Goal: Task Accomplishment & Management: Manage account settings

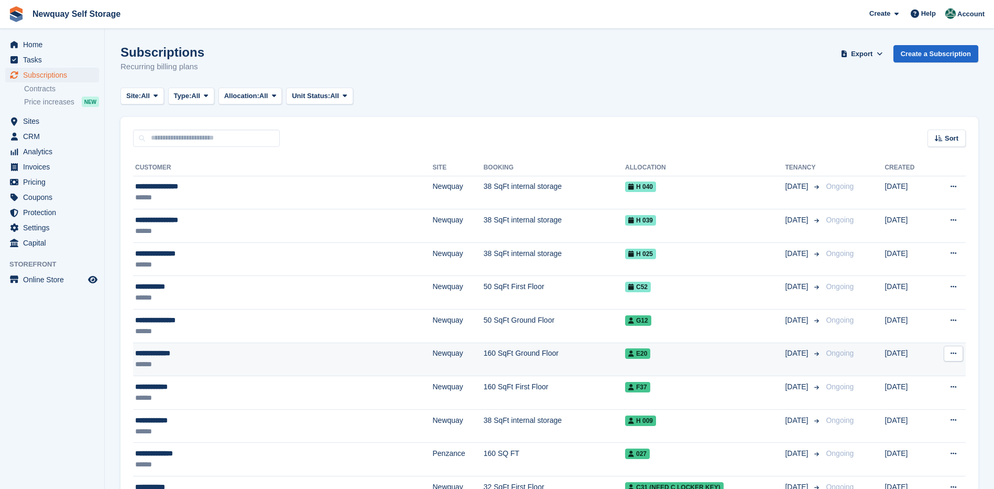
click at [162, 354] on div "**********" at bounding box center [230, 353] width 190 height 11
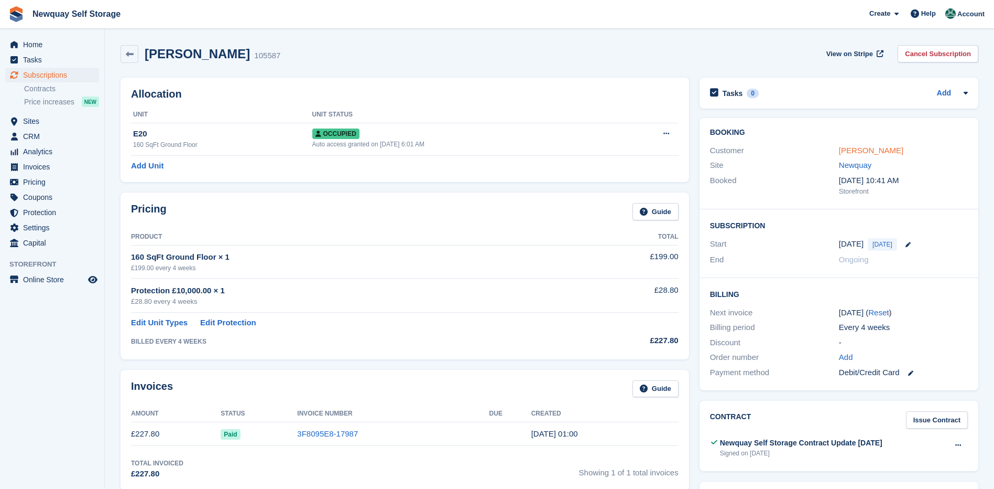
click at [873, 149] on link "David Stanton" at bounding box center [871, 150] width 64 height 9
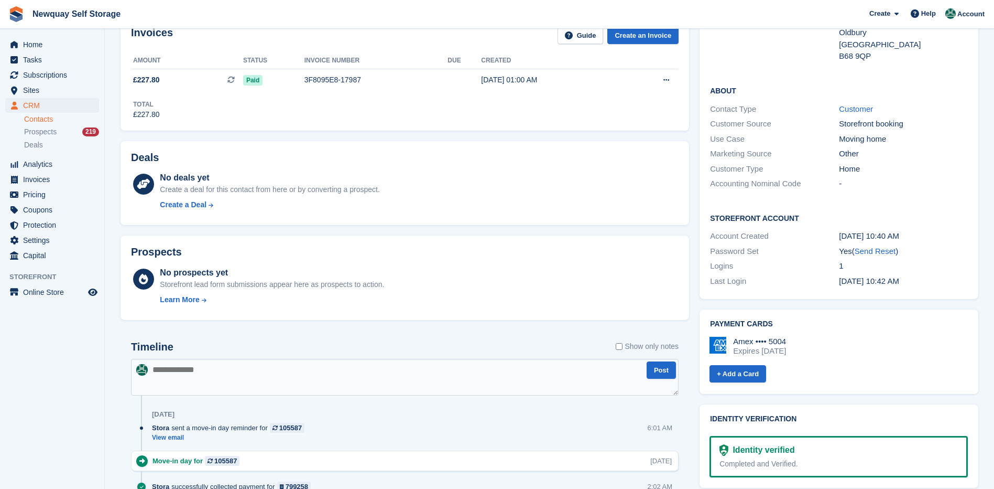
scroll to position [262, 0]
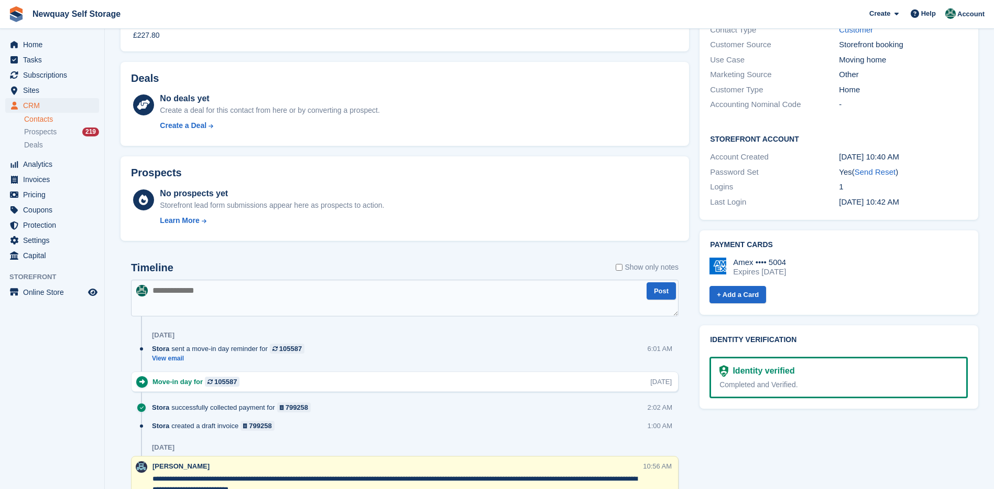
click at [223, 290] on textarea at bounding box center [405, 297] width 548 height 37
type textarea "*"
type textarea "**********"
click at [657, 292] on button "Post" at bounding box center [661, 290] width 29 height 17
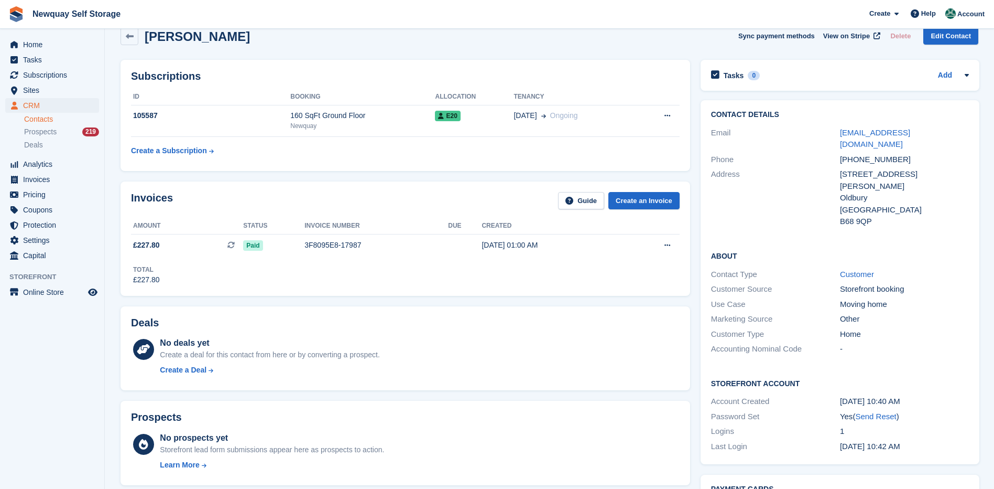
scroll to position [0, 0]
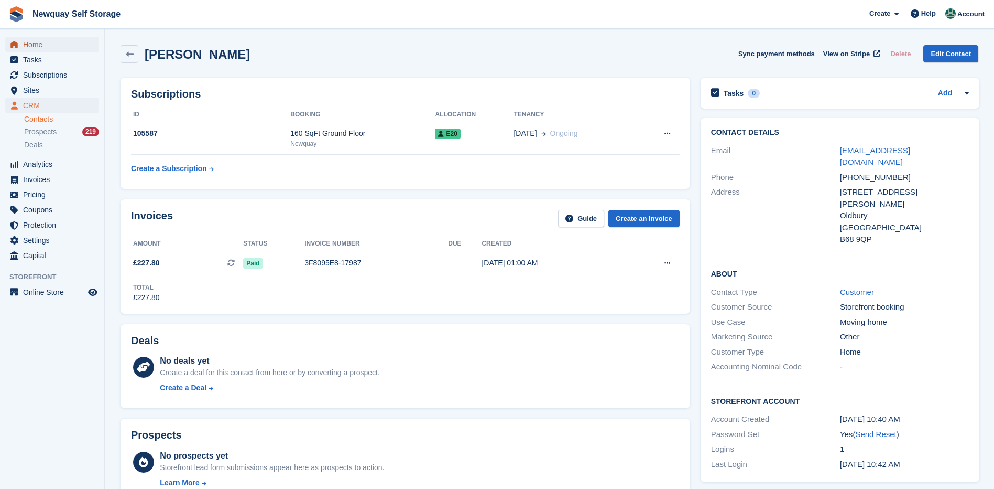
click at [37, 47] on span "Home" at bounding box center [54, 44] width 63 height 15
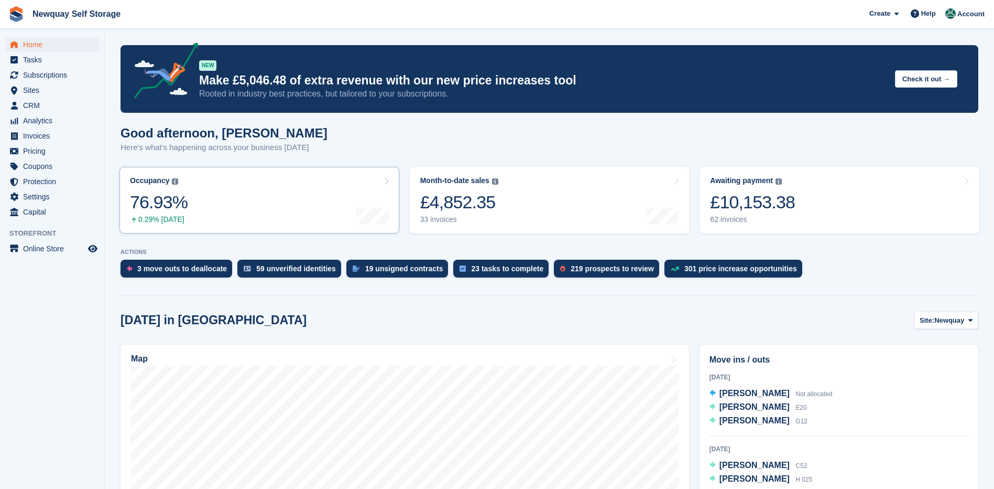
click at [165, 194] on div "76.93%" at bounding box center [159, 201] width 58 height 21
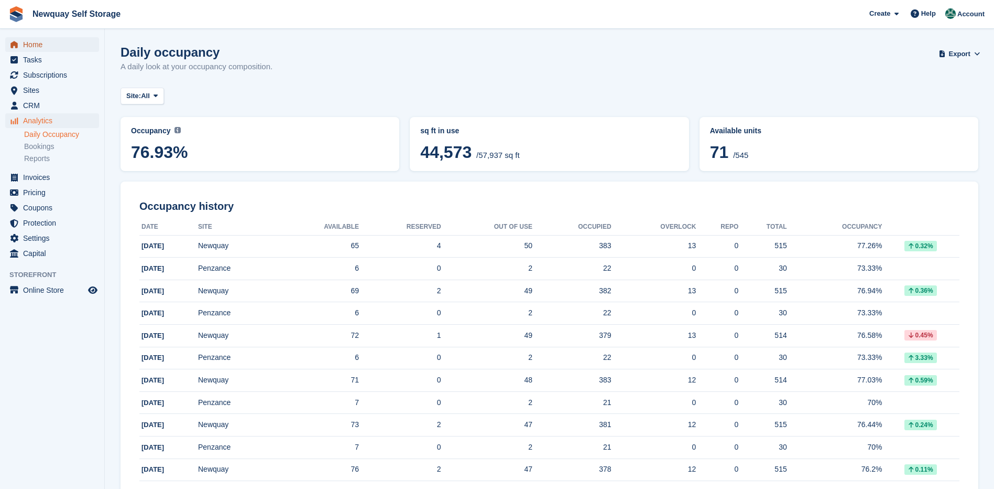
click at [36, 44] on span "Home" at bounding box center [54, 44] width 63 height 15
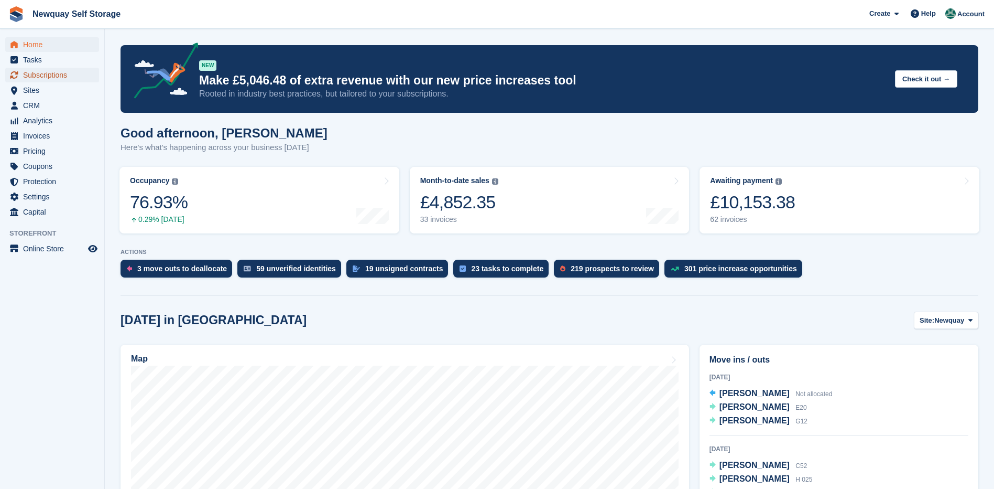
click at [64, 72] on span "Subscriptions" at bounding box center [54, 75] width 63 height 15
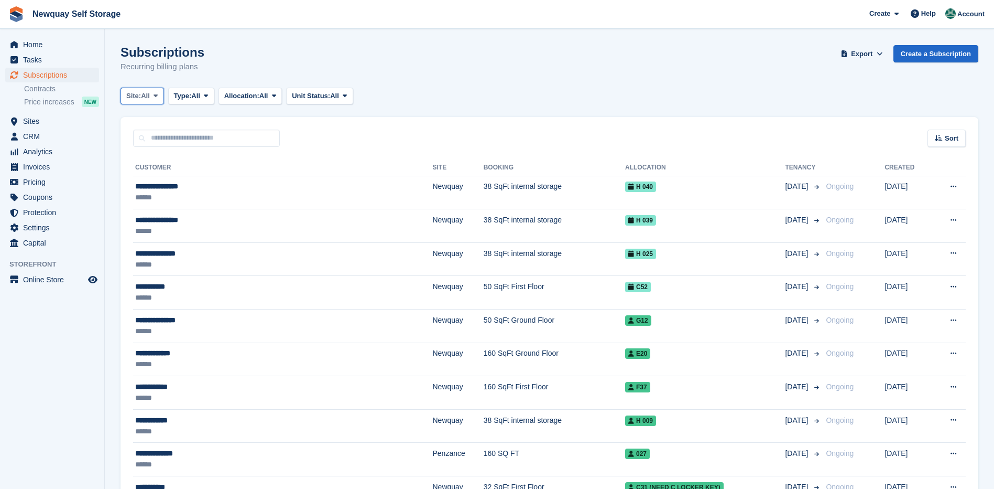
click at [158, 92] on icon at bounding box center [156, 95] width 4 height 7
click at [147, 156] on link "Penzance" at bounding box center [170, 158] width 91 height 19
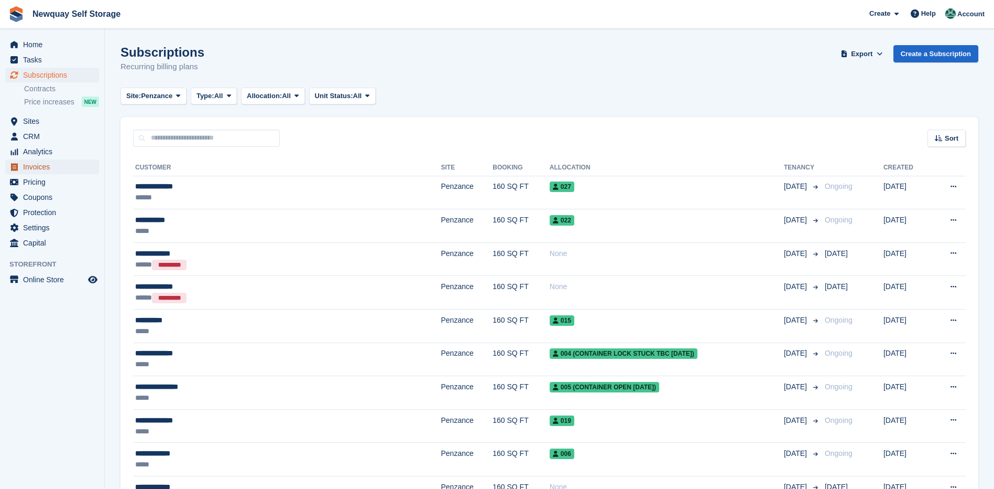
click at [45, 168] on span "Invoices" at bounding box center [54, 166] width 63 height 15
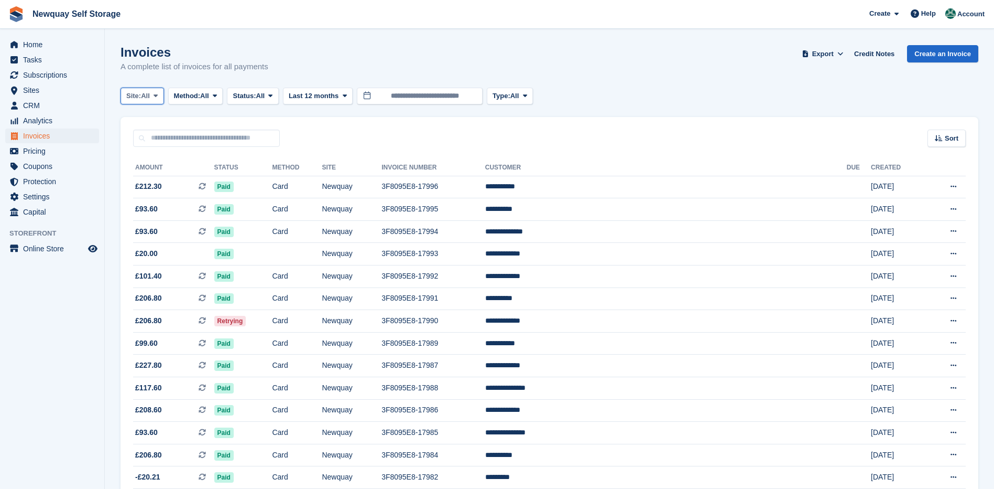
click at [150, 93] on span "All" at bounding box center [145, 96] width 9 height 10
click at [152, 154] on link "Penzance" at bounding box center [170, 158] width 91 height 19
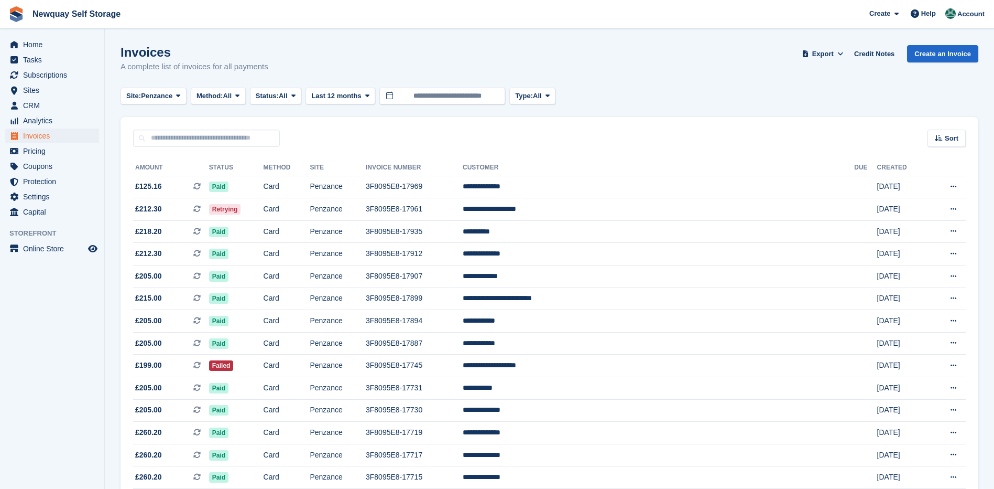
click at [251, 165] on th "Status" at bounding box center [236, 167] width 55 height 17
click at [291, 91] on button "Status: All" at bounding box center [275, 96] width 51 height 17
click at [293, 176] on link "Open" at bounding box center [300, 177] width 91 height 19
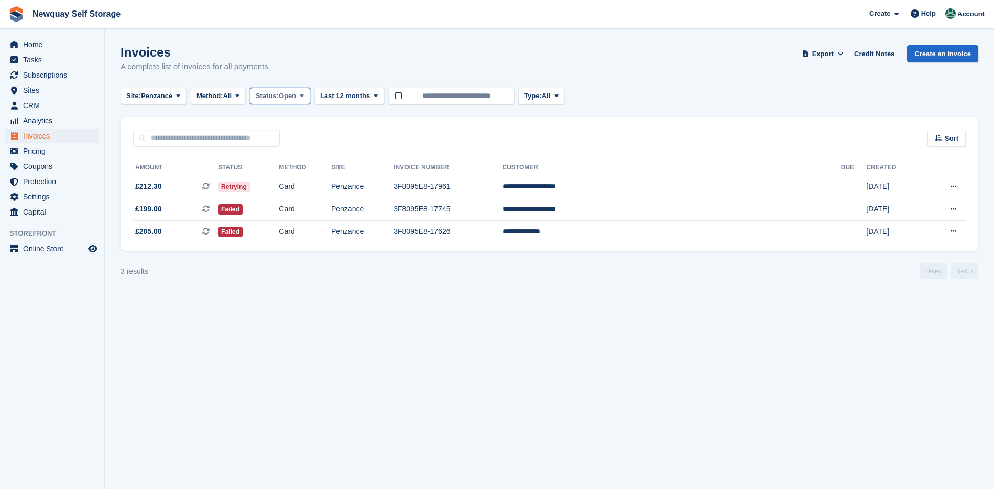
click at [287, 97] on span "Open" at bounding box center [287, 96] width 17 height 10
click at [281, 198] on link "Void" at bounding box center [300, 196] width 91 height 19
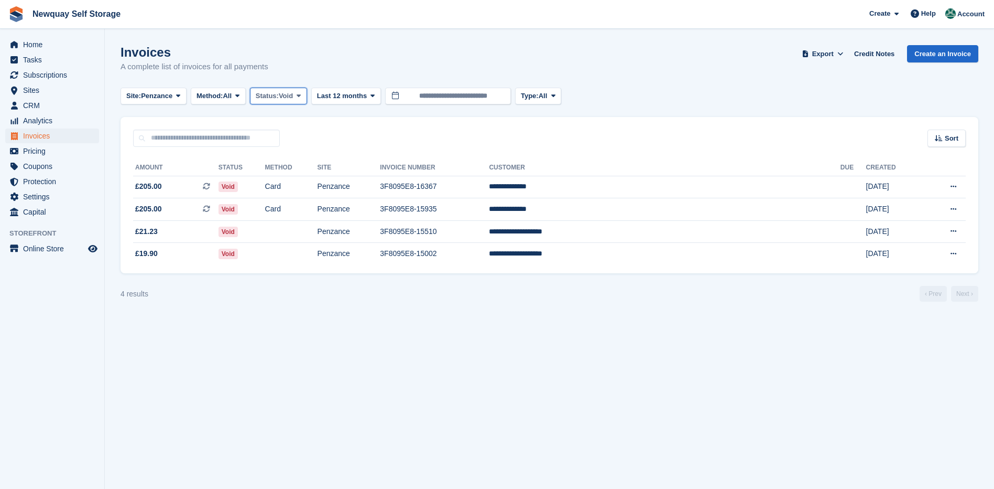
click at [293, 96] on span "Void" at bounding box center [286, 96] width 14 height 10
click at [294, 215] on link "Uncollectible" at bounding box center [300, 214] width 91 height 19
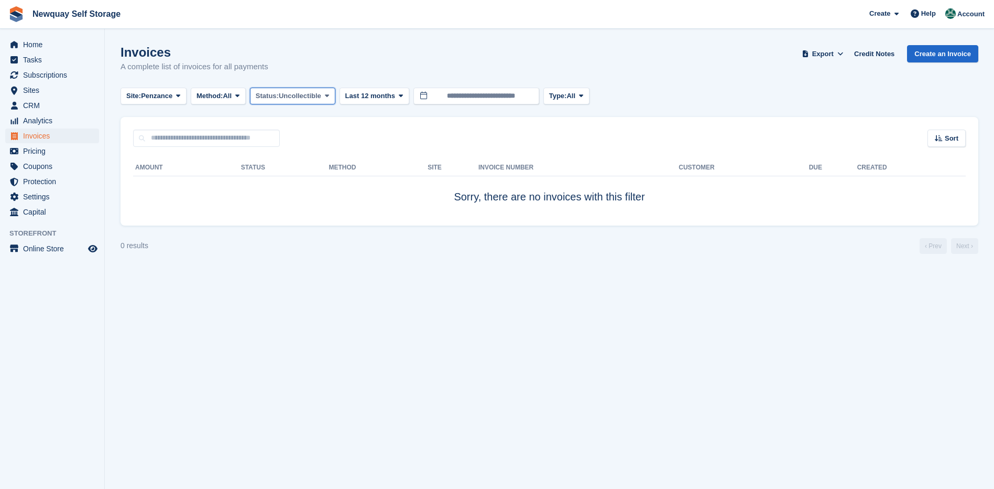
click at [310, 96] on span "Uncollectible" at bounding box center [300, 96] width 42 height 10
click at [275, 198] on link "Void" at bounding box center [300, 196] width 91 height 19
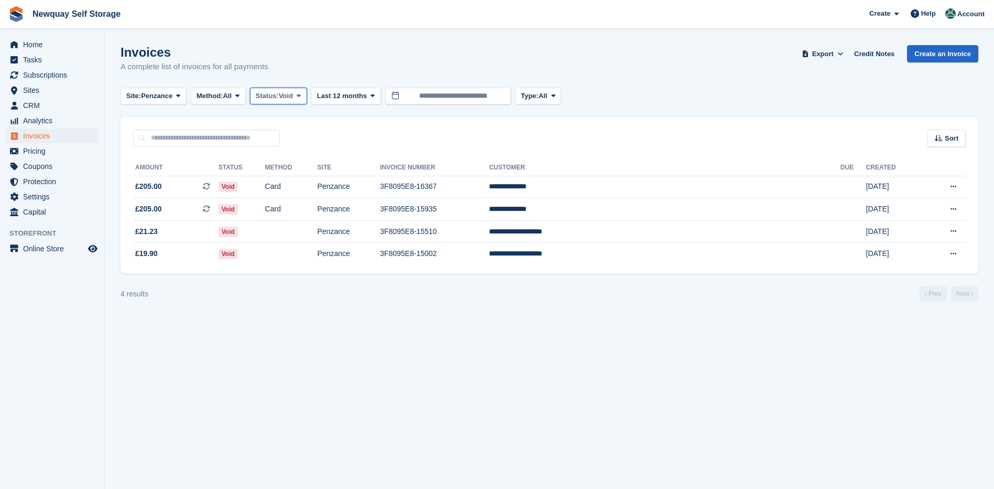
click at [293, 92] on span "Void" at bounding box center [286, 96] width 14 height 10
click at [290, 159] on link "Draft" at bounding box center [300, 158] width 91 height 19
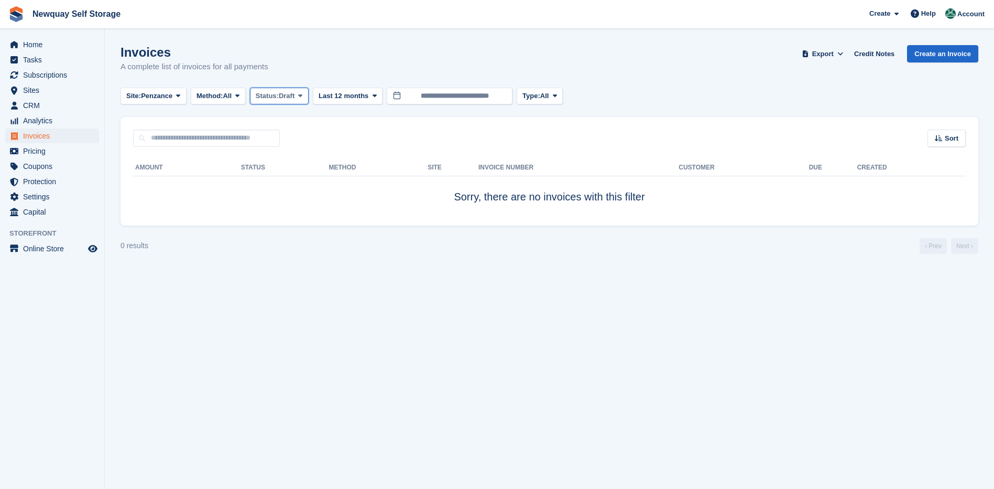
click at [299, 101] on button "Status: Draft" at bounding box center [279, 96] width 59 height 17
click at [287, 181] on link "Open" at bounding box center [300, 177] width 91 height 19
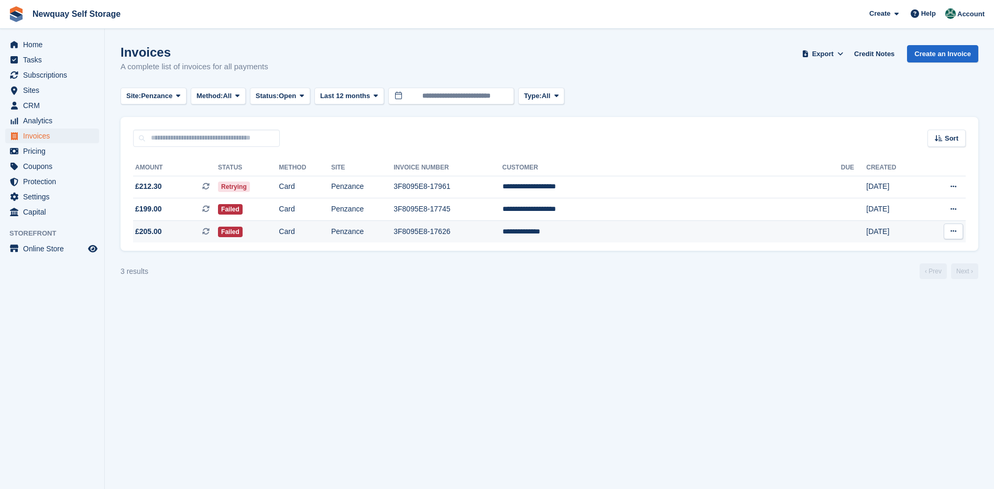
click at [146, 231] on span "£205.00" at bounding box center [148, 231] width 27 height 11
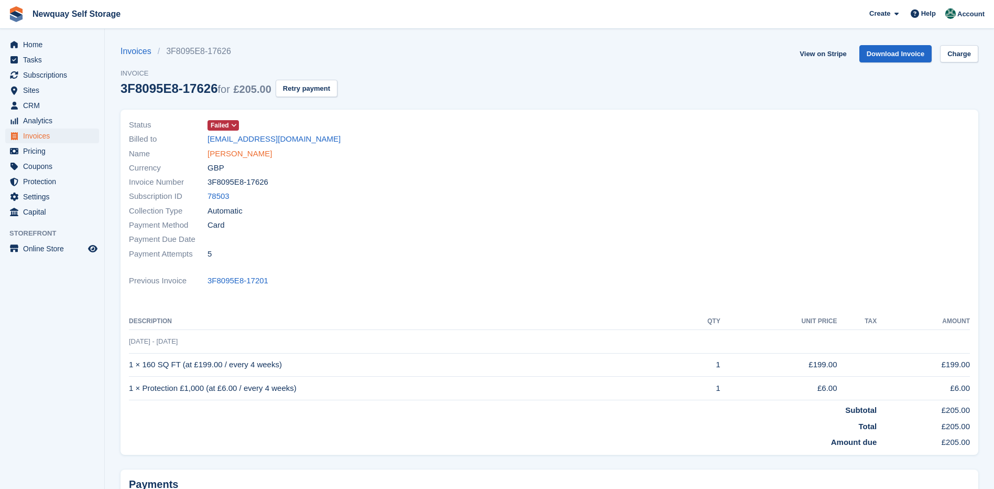
click at [251, 151] on link "Andrea Clyndes" at bounding box center [240, 154] width 64 height 12
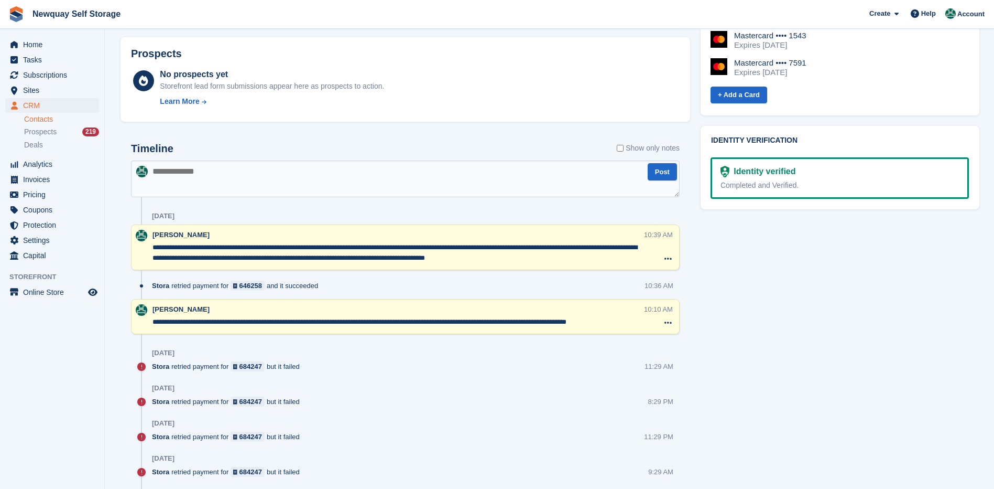
scroll to position [524, 0]
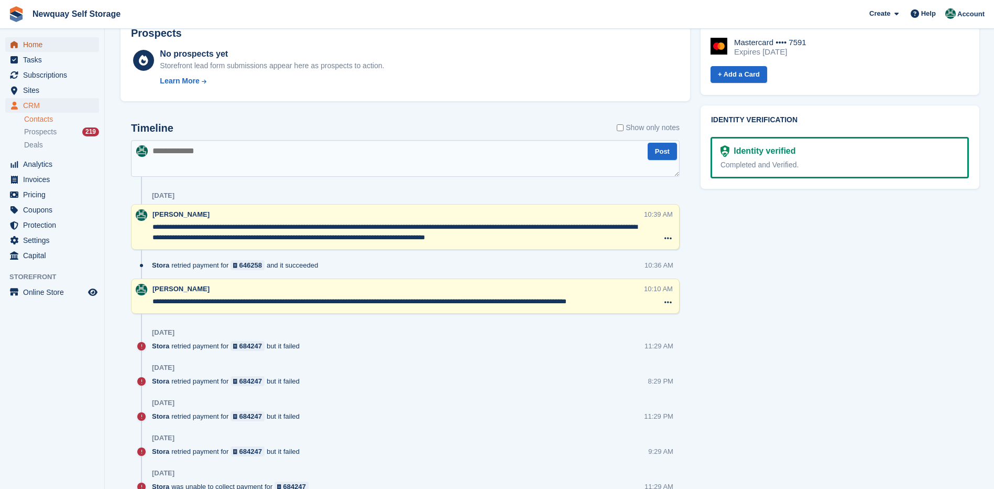
click at [25, 46] on span "Home" at bounding box center [54, 44] width 63 height 15
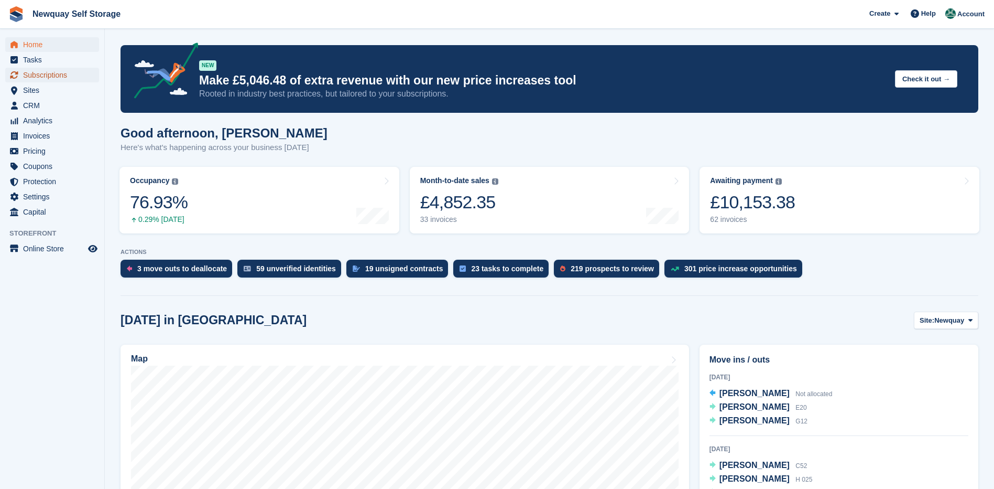
click at [45, 74] on span "Subscriptions" at bounding box center [54, 75] width 63 height 15
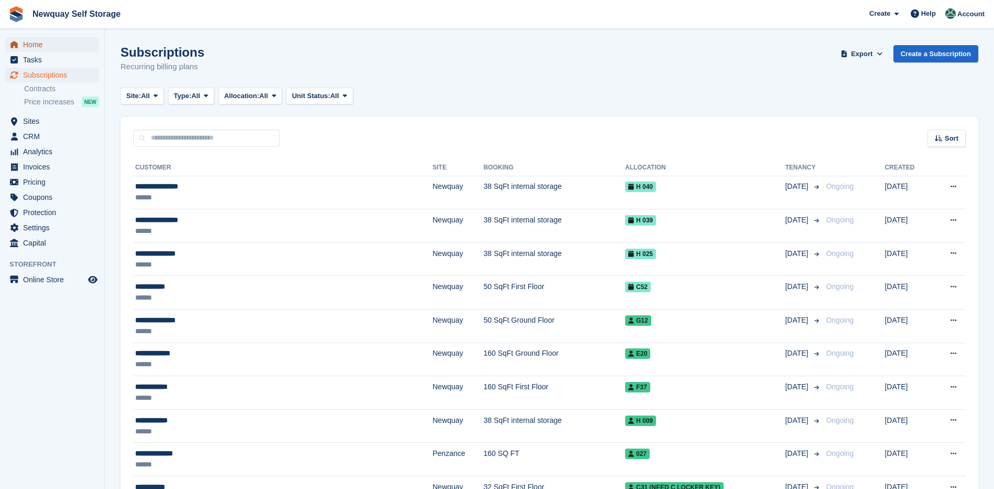
click at [26, 45] on span "Home" at bounding box center [54, 44] width 63 height 15
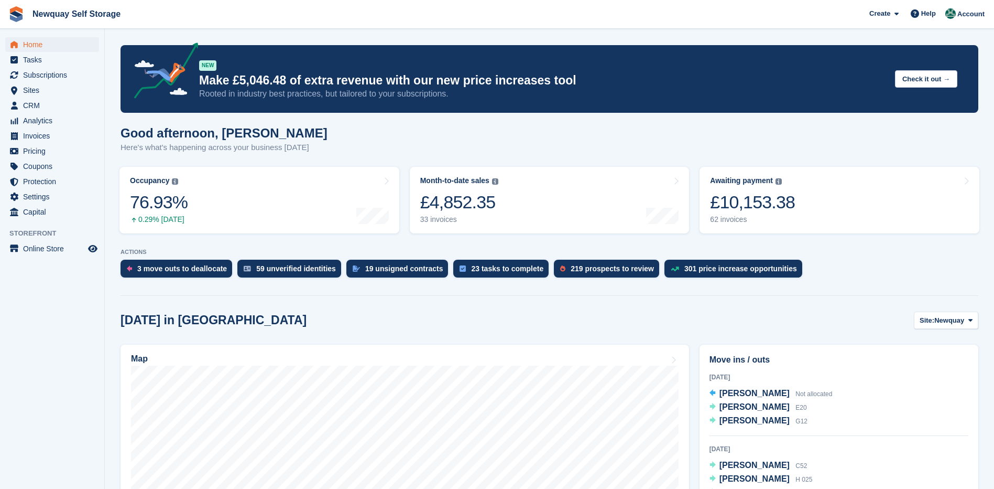
scroll to position [157, 0]
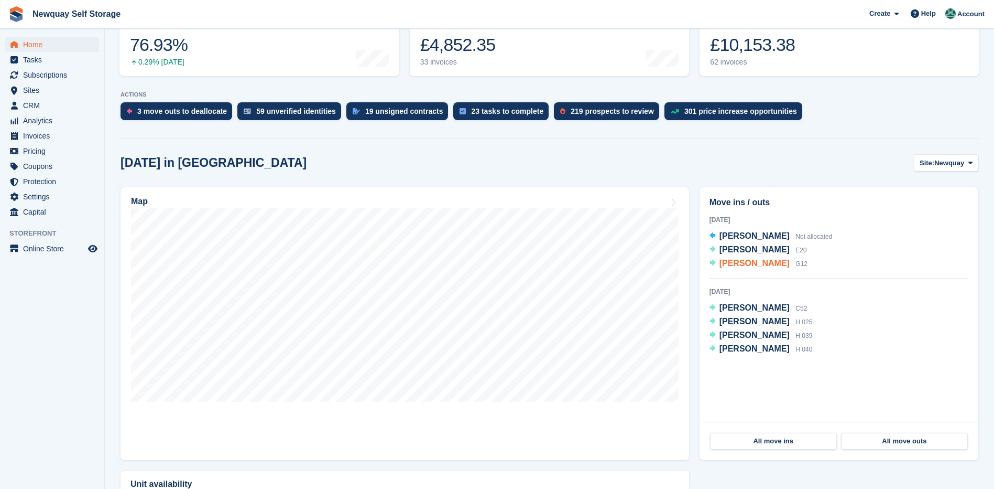
click at [752, 264] on span "[PERSON_NAME]" at bounding box center [755, 262] width 70 height 9
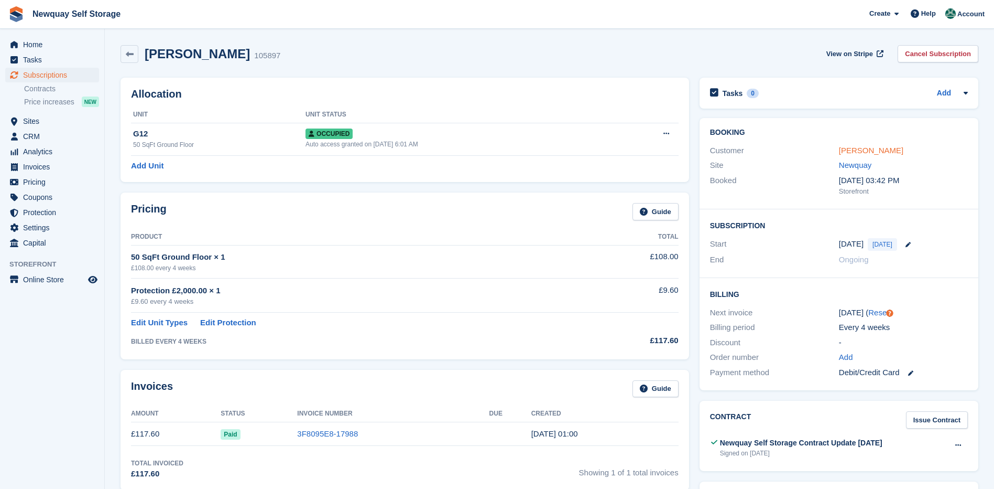
click at [887, 149] on link "[PERSON_NAME]" at bounding box center [871, 150] width 64 height 9
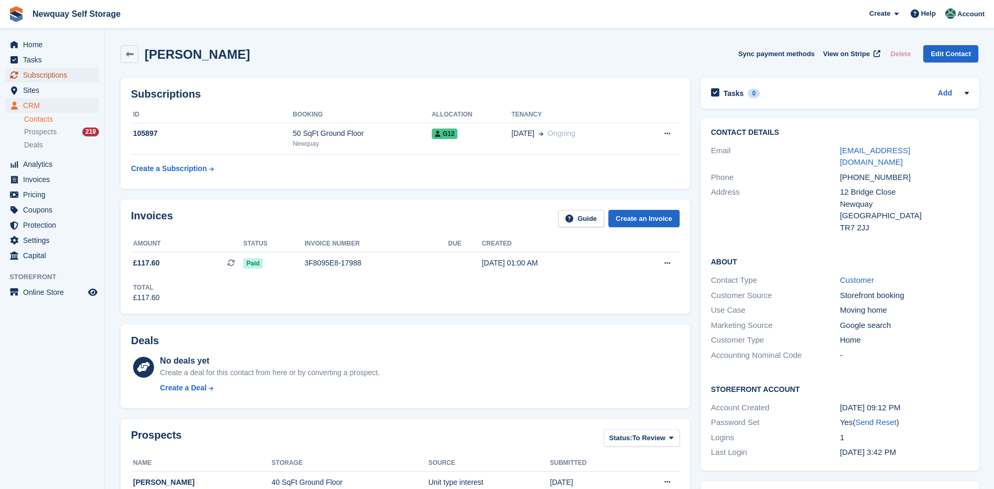
click at [44, 73] on span "Subscriptions" at bounding box center [54, 75] width 63 height 15
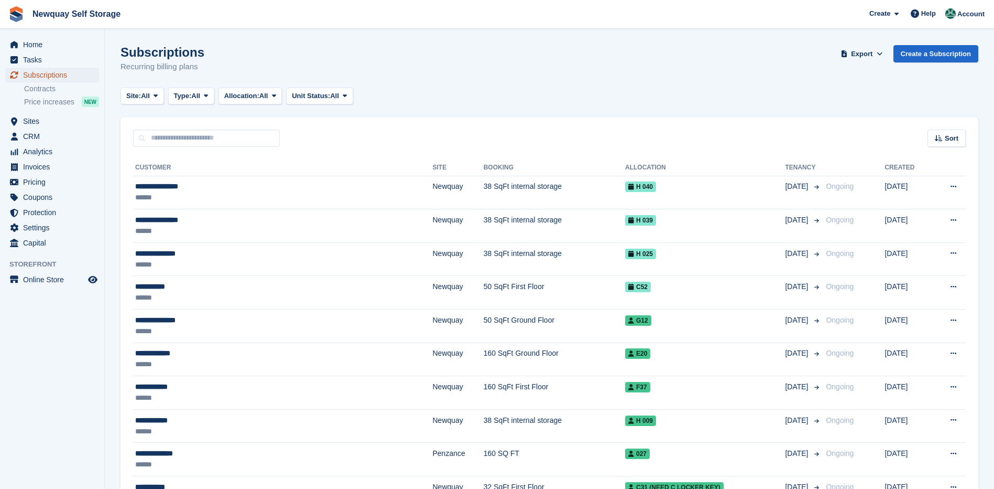
click at [56, 74] on span "Subscriptions" at bounding box center [54, 75] width 63 height 15
click at [38, 47] on span "Home" at bounding box center [54, 44] width 63 height 15
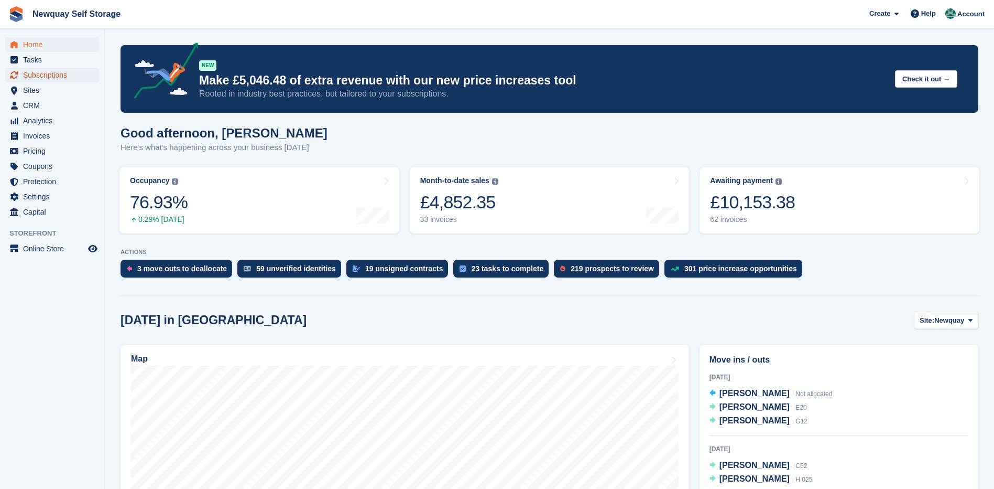
click at [47, 72] on span "Subscriptions" at bounding box center [54, 75] width 63 height 15
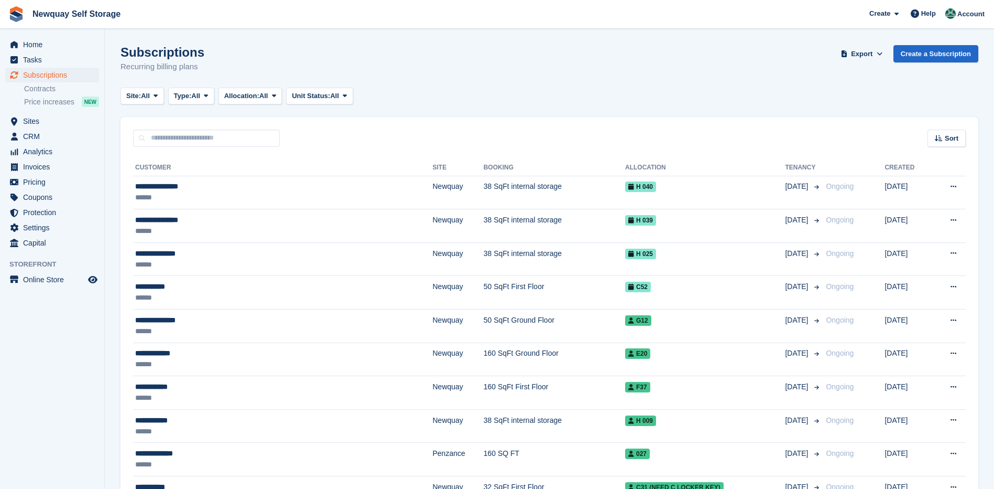
click at [306, 136] on div "Sort Sort by Customer name Date created Move in date Move out date Created (old…" at bounding box center [550, 132] width 858 height 30
click at [265, 146] on input "text" at bounding box center [206, 137] width 147 height 17
type input "****"
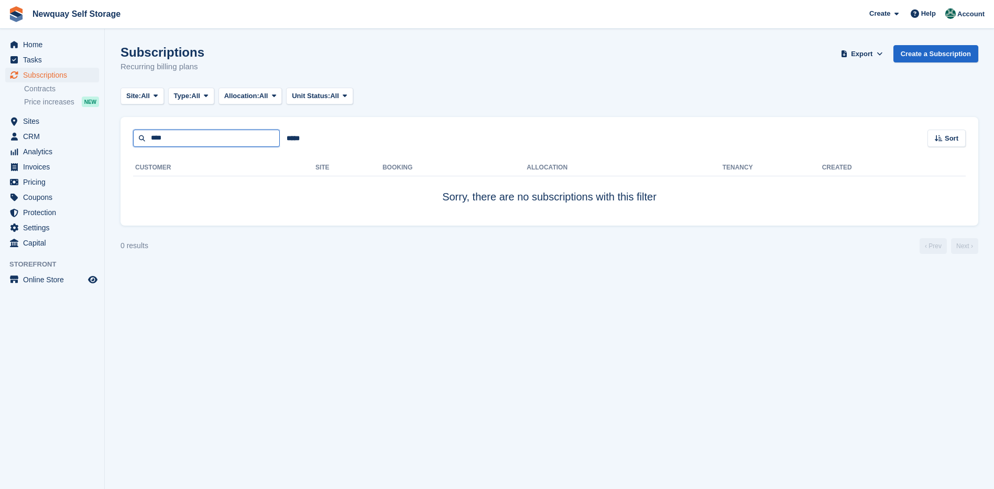
click at [261, 137] on input "****" at bounding box center [206, 137] width 147 height 17
type input "*"
type input "****"
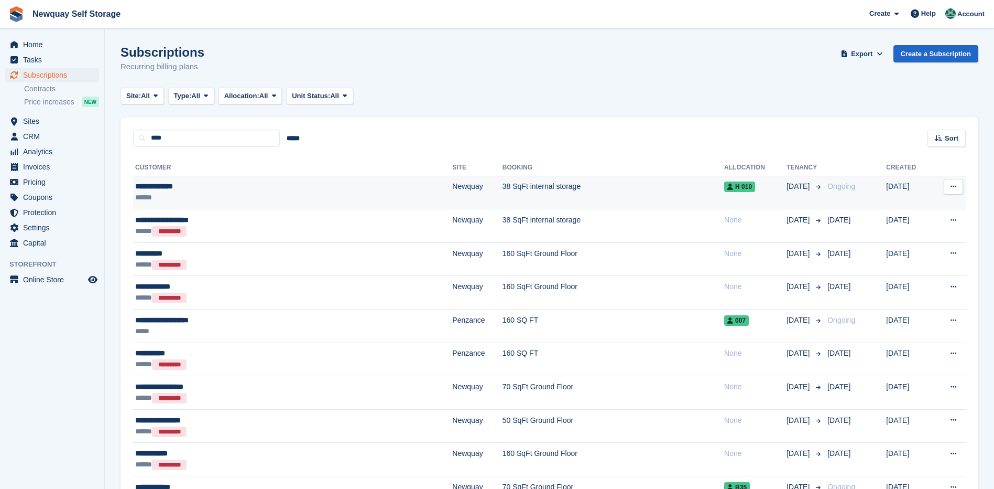
click at [724, 189] on span "H 010" at bounding box center [739, 186] width 31 height 10
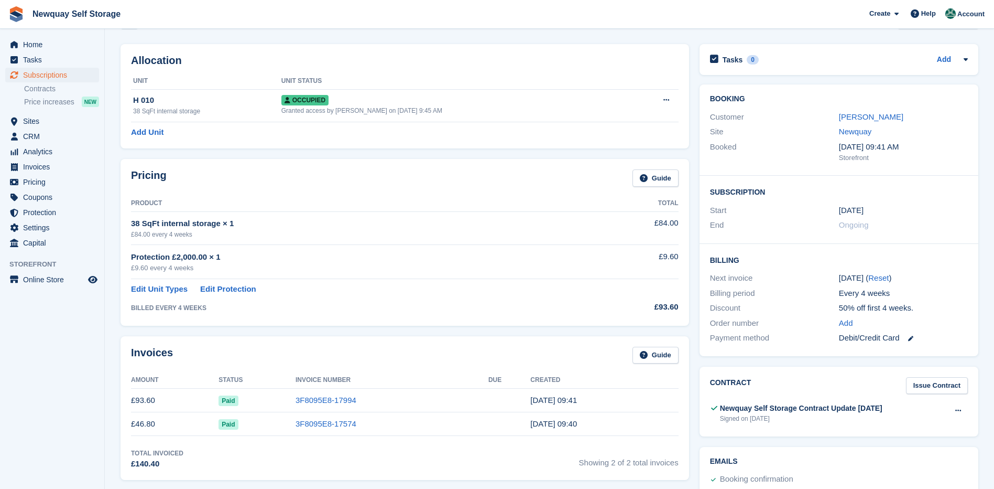
scroll to position [52, 0]
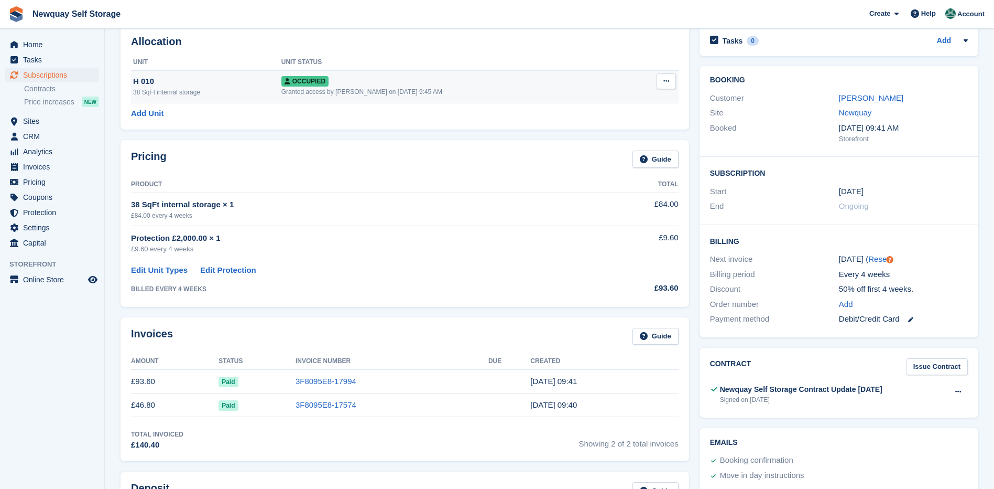
click at [666, 82] on icon at bounding box center [667, 81] width 6 height 7
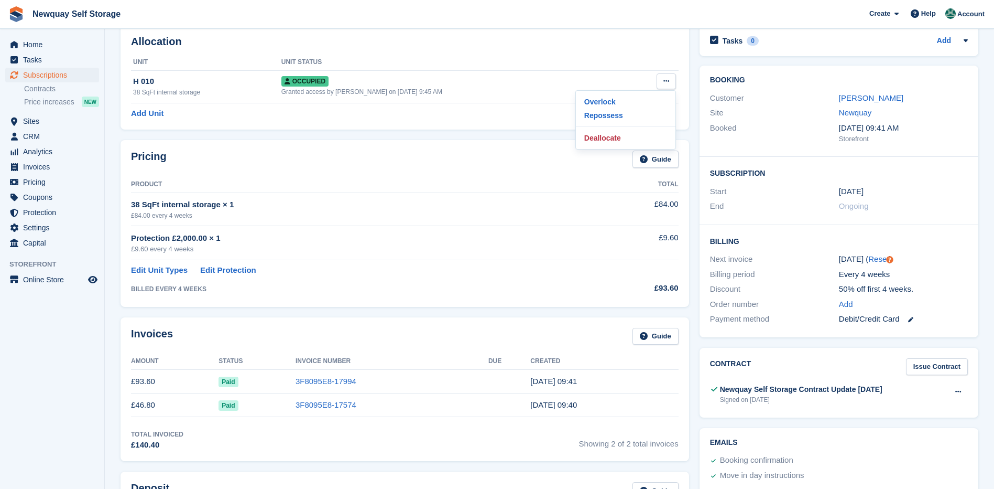
click at [559, 190] on th "Product" at bounding box center [360, 184] width 459 height 17
click at [882, 98] on link "[PERSON_NAME]" at bounding box center [871, 97] width 64 height 9
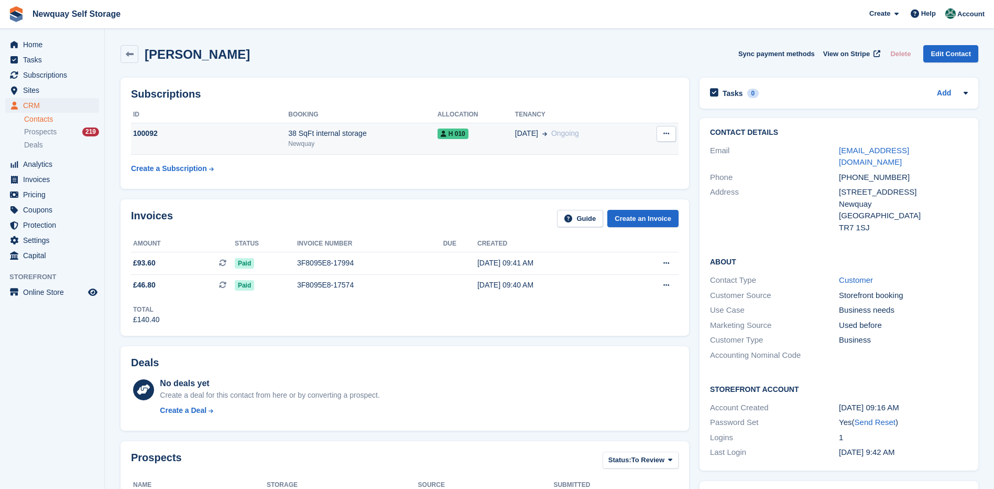
click at [671, 129] on button at bounding box center [666, 134] width 19 height 16
click at [440, 175] on table "ID Booking Allocation Tenancy 100092 38 SqFt internal storage Newquay H 010 [DA…" at bounding box center [405, 142] width 548 height 72
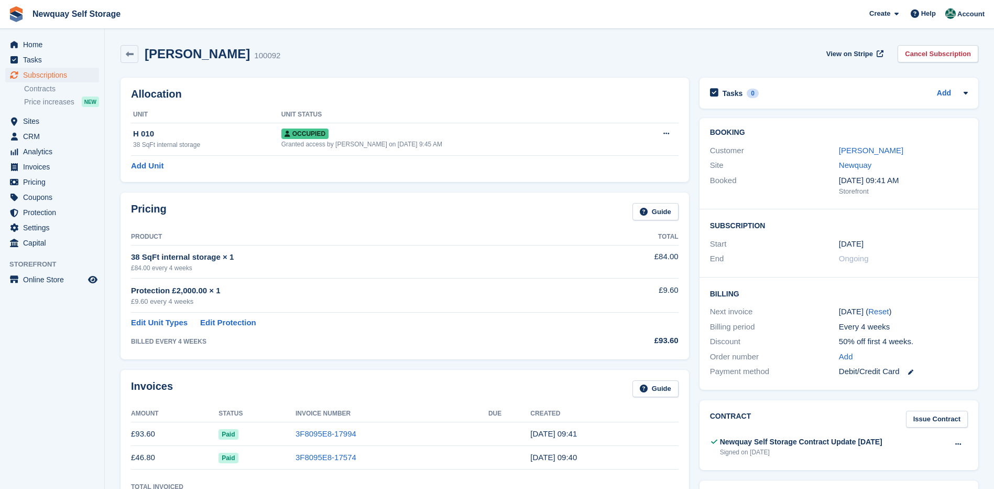
scroll to position [52, 0]
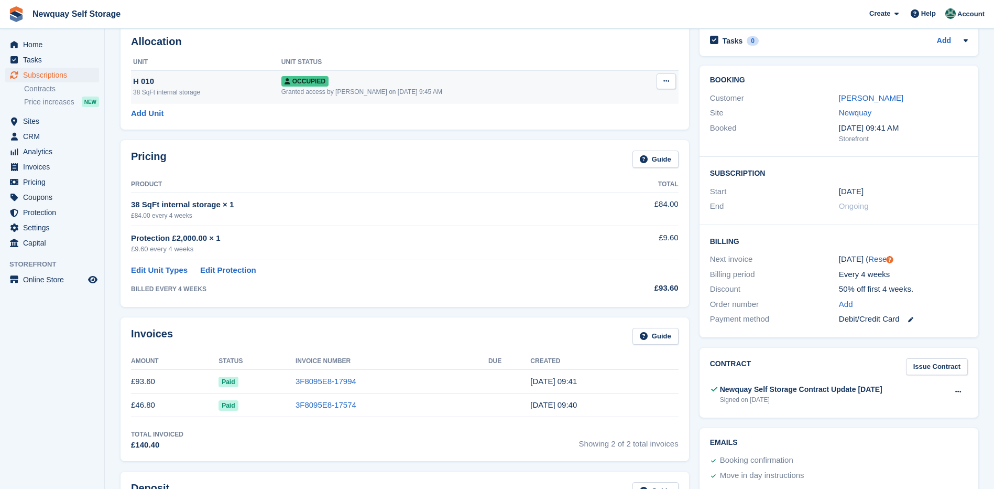
click at [669, 78] on icon at bounding box center [667, 81] width 6 height 7
click at [599, 138] on p "Deallocate" at bounding box center [625, 138] width 91 height 14
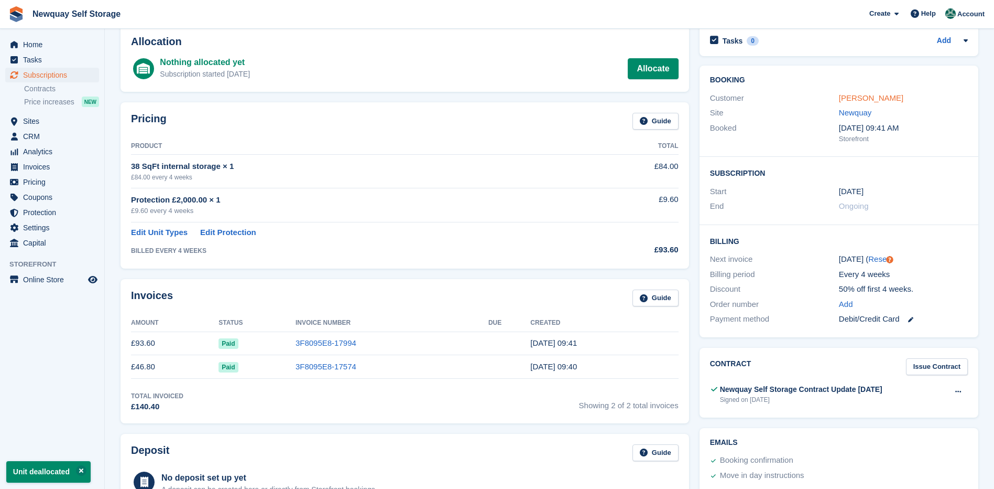
click at [868, 100] on link "[PERSON_NAME]" at bounding box center [871, 97] width 64 height 9
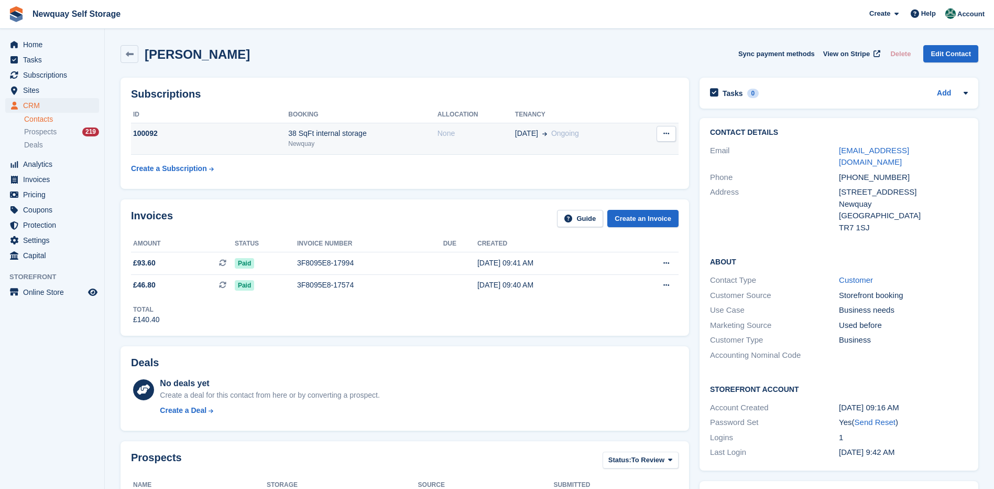
click at [662, 135] on button at bounding box center [666, 134] width 19 height 16
click at [640, 154] on p "Cancel subscription" at bounding box center [625, 154] width 91 height 14
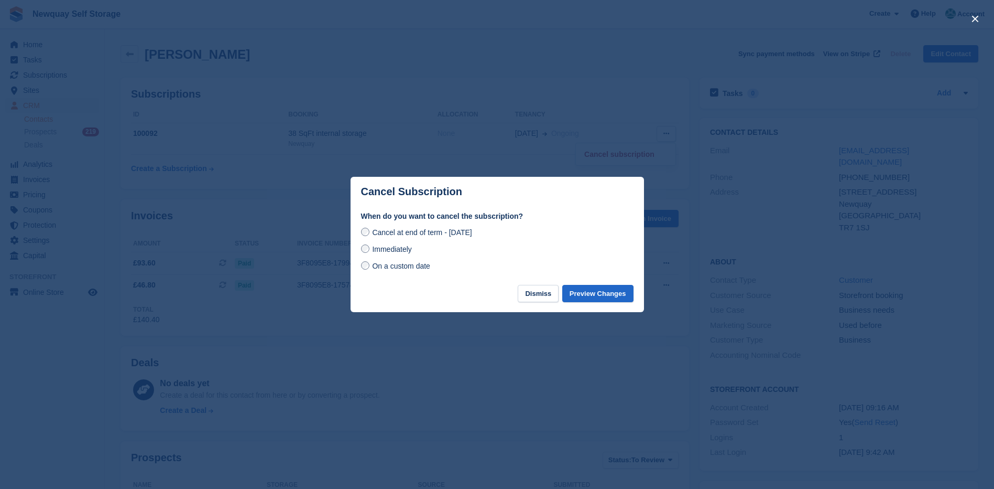
click at [409, 251] on span "Immediately" at bounding box center [391, 249] width 39 height 8
click at [606, 295] on button "Preview Changes" at bounding box center [597, 293] width 71 height 17
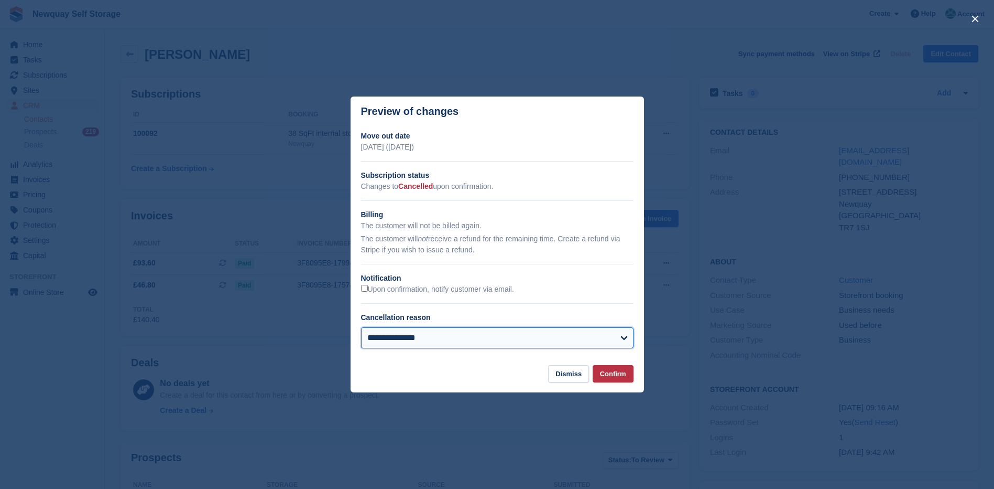
click at [619, 341] on select "**********" at bounding box center [497, 337] width 273 height 21
select select "**********"
click at [361, 328] on select "**********" at bounding box center [497, 337] width 273 height 21
click at [618, 375] on button "Confirm" at bounding box center [613, 373] width 41 height 17
